Goal: Find specific page/section: Find specific page/section

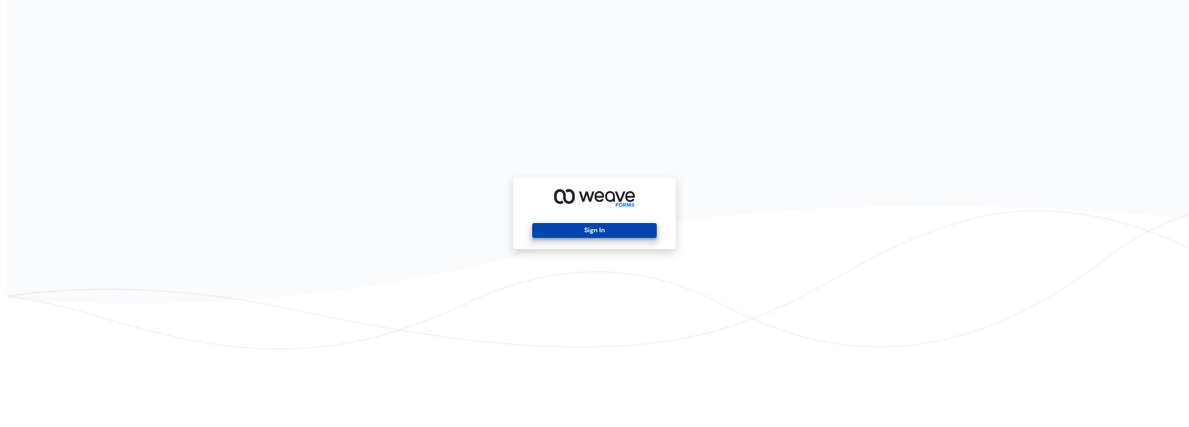
click at [614, 230] on button "Sign In" at bounding box center [594, 230] width 124 height 15
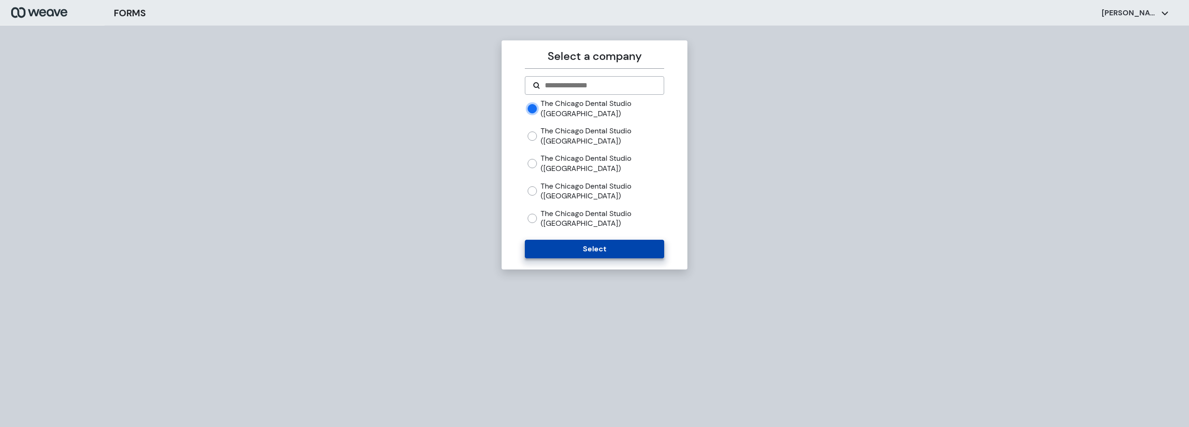
click at [577, 242] on button "Select" at bounding box center [594, 249] width 139 height 19
